Goal: Task Accomplishment & Management: Complete application form

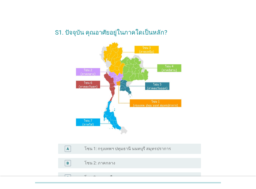
click at [117, 151] on label "โซน 1: กรุงเทพฯ ปทุมธานี นนทบุรี สมุทรปราการ" at bounding box center [128, 148] width 87 height 5
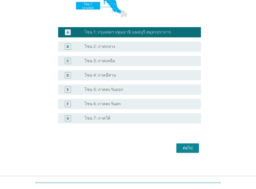
scroll to position [117, 0]
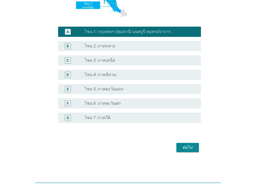
click at [193, 149] on div "ต่อไป" at bounding box center [188, 147] width 14 height 6
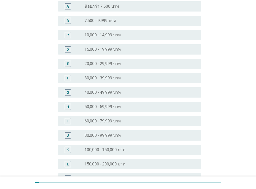
scroll to position [114, 0]
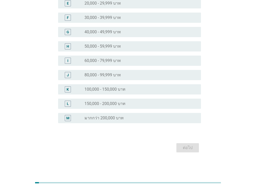
click at [129, 102] on div "radio_button_unchecked 150,000 - 200,000 บาท" at bounding box center [139, 103] width 108 height 5
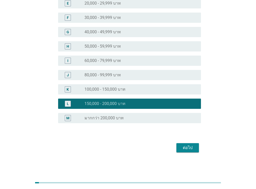
click at [191, 145] on div "ต่อไป" at bounding box center [188, 148] width 14 height 6
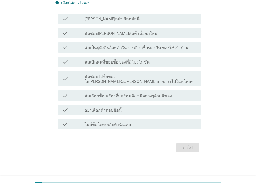
scroll to position [0, 0]
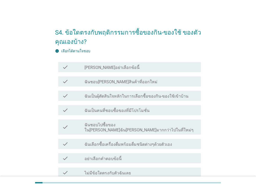
click at [74, 66] on div "check" at bounding box center [73, 67] width 23 height 6
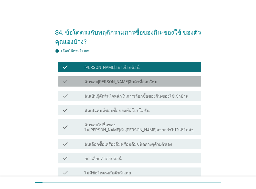
click at [91, 80] on label "ฉันชอบ[PERSON_NAME]สินค้าที่ออกใหม่" at bounding box center [121, 81] width 73 height 5
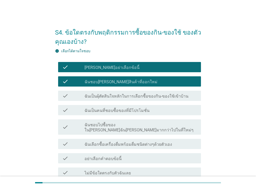
click at [135, 97] on label "ฉันเป็นผุ้ตัดสินใจหลักในการเลือกซื้อของกิน-ของใช้เข้าบ้าน" at bounding box center [137, 96] width 104 height 5
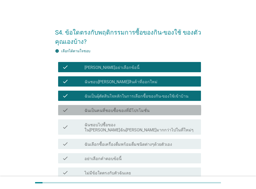
click at [128, 107] on div "check_box_outline_blank ฉันเป็นคนที่ชอบซื้อของที่มีโปรโมชั่น" at bounding box center [141, 110] width 112 height 6
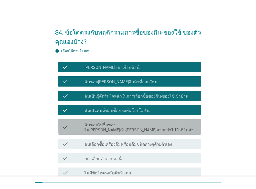
click at [112, 127] on label "ฉันชอบไปซื้อของใน[PERSON_NAME]ฉัน[PERSON_NAME]มากกว่าไปในที่ใหม่ๆ" at bounding box center [141, 127] width 112 height 10
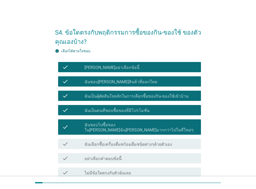
click at [121, 79] on div "check_box ฉันชอบ[PERSON_NAME]สินค้าที่ออกใหม่" at bounding box center [141, 81] width 112 height 6
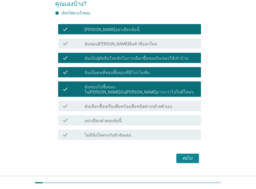
scroll to position [43, 0]
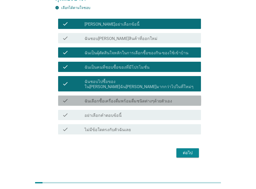
click at [128, 99] on label "ฉันเลือกซื้อเครื่องดื่มพร้อมดื่มชนิดต่างๆด้วยตัวเอง" at bounding box center [129, 101] width 88 height 5
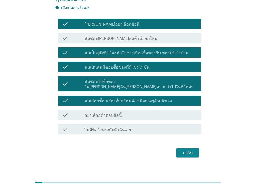
click at [188, 150] on div "ต่อไป" at bounding box center [188, 153] width 14 height 6
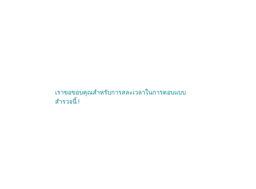
scroll to position [0, 0]
